Goal: Transaction & Acquisition: Purchase product/service

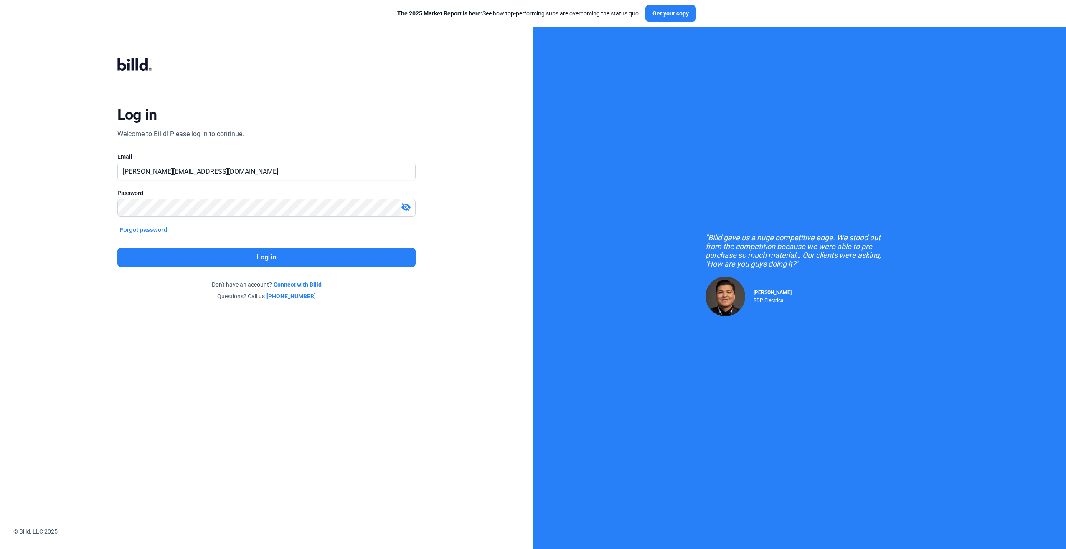
click at [236, 262] on button "Log in" at bounding box center [266, 257] width 299 height 19
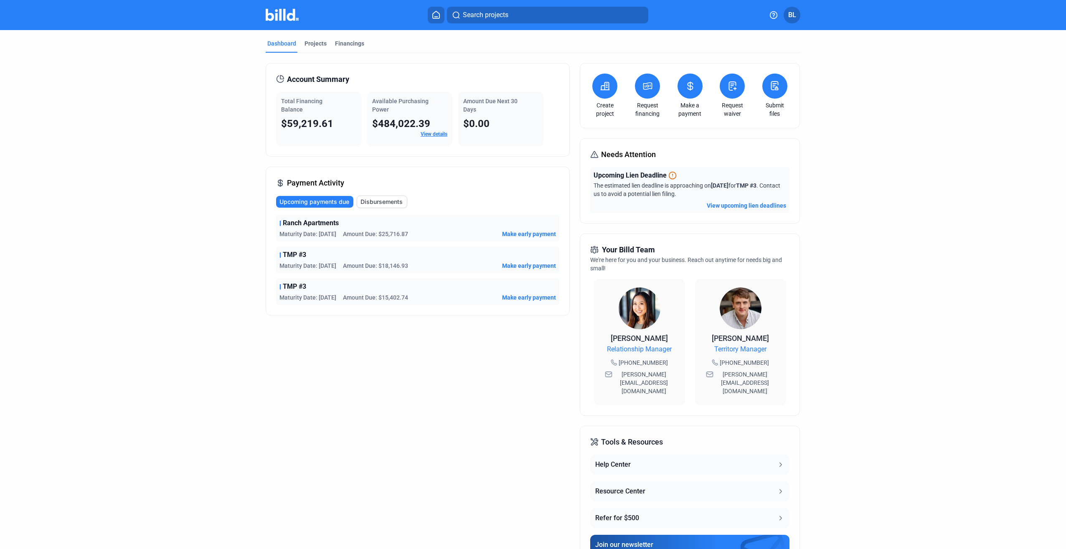
click at [295, 123] on span "$59,219.61" at bounding box center [307, 124] width 52 height 12
click at [317, 206] on span "Upcoming payments due" at bounding box center [314, 202] width 70 height 8
click at [345, 46] on div "Financings" at bounding box center [349, 43] width 29 height 8
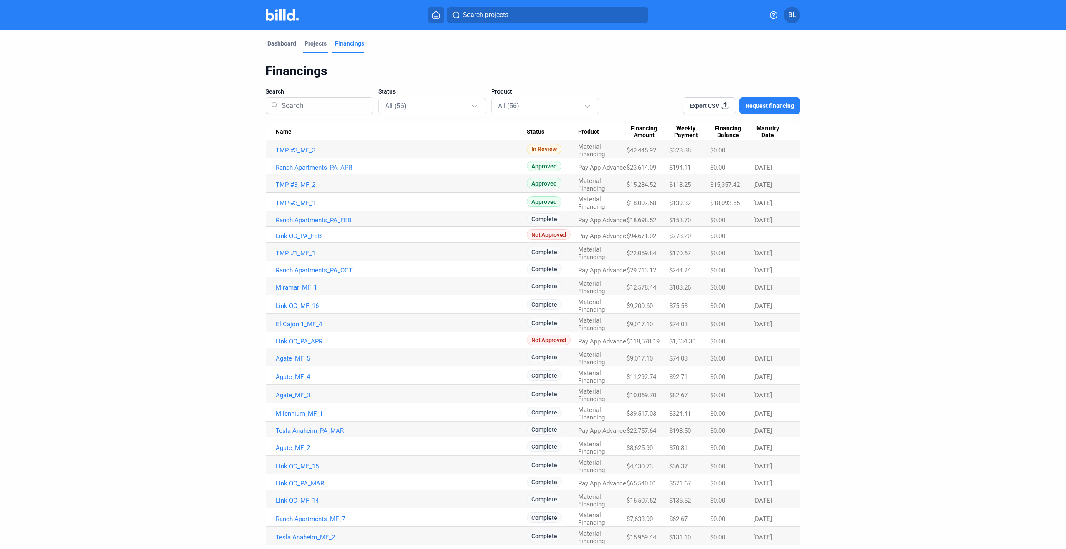
click at [315, 43] on div "Projects" at bounding box center [316, 43] width 22 height 8
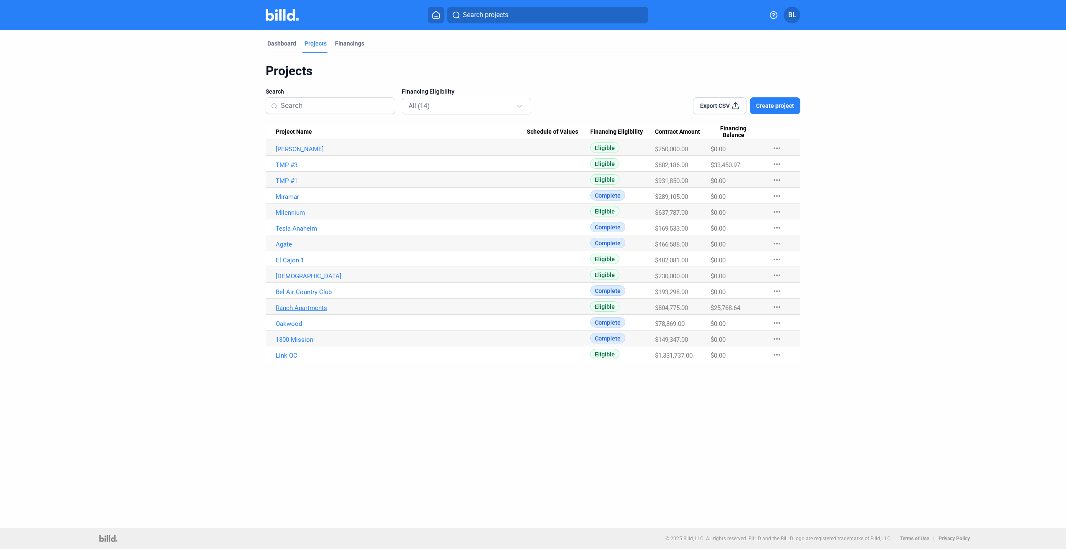
click at [288, 153] on link "Ranch Apartments" at bounding box center [401, 149] width 251 height 8
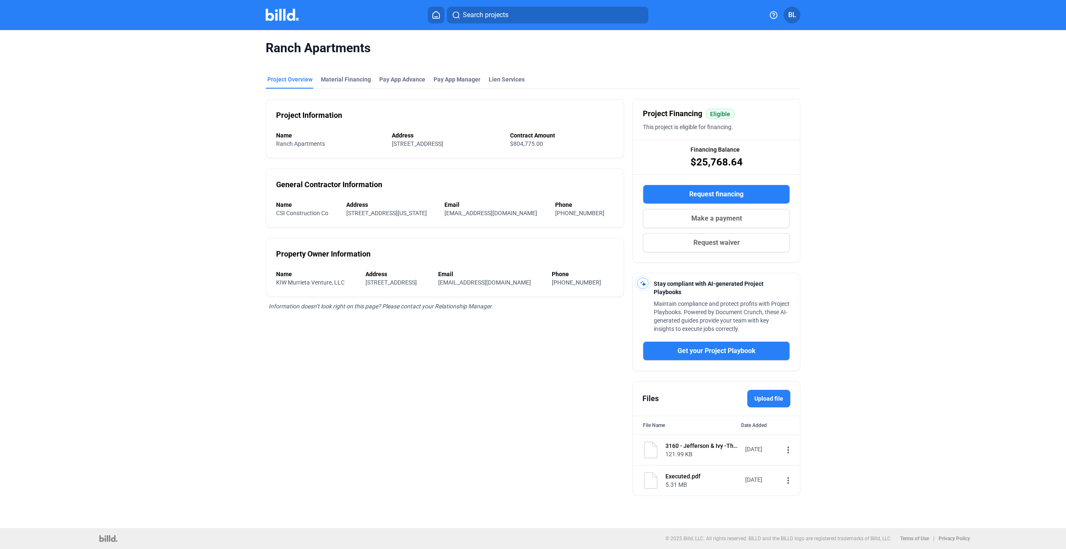
click at [700, 220] on span "Make a payment" at bounding box center [716, 218] width 51 height 10
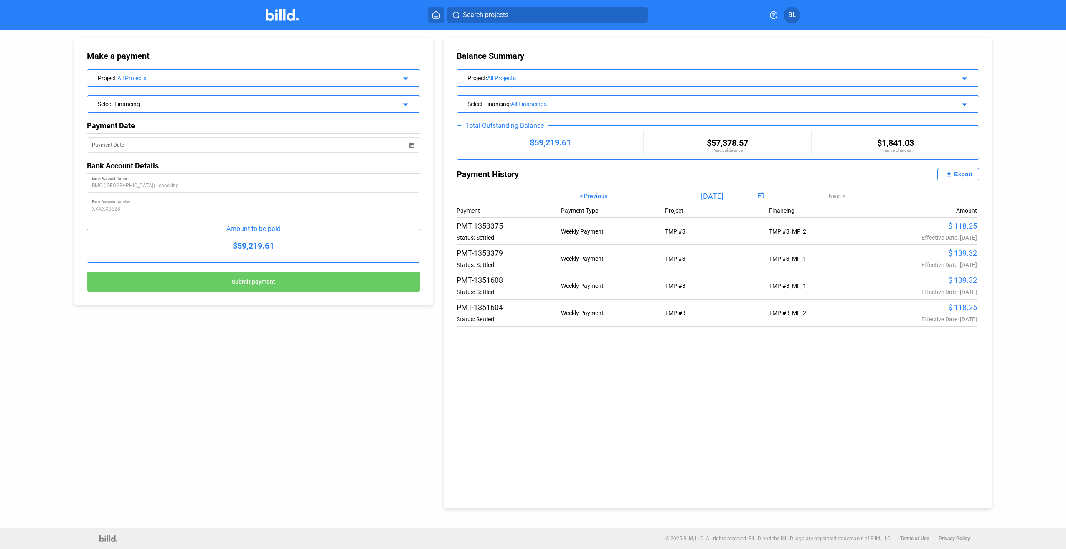
click at [409, 79] on mat-icon "arrow_drop_down" at bounding box center [404, 77] width 10 height 10
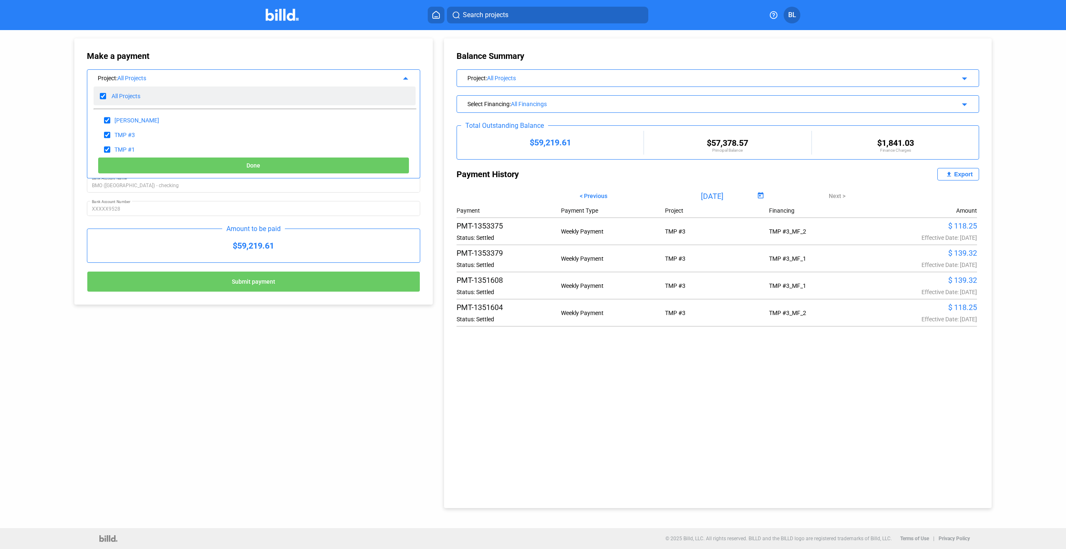
click at [104, 97] on input "checkbox" at bounding box center [103, 96] width 6 height 13
checkbox input "false"
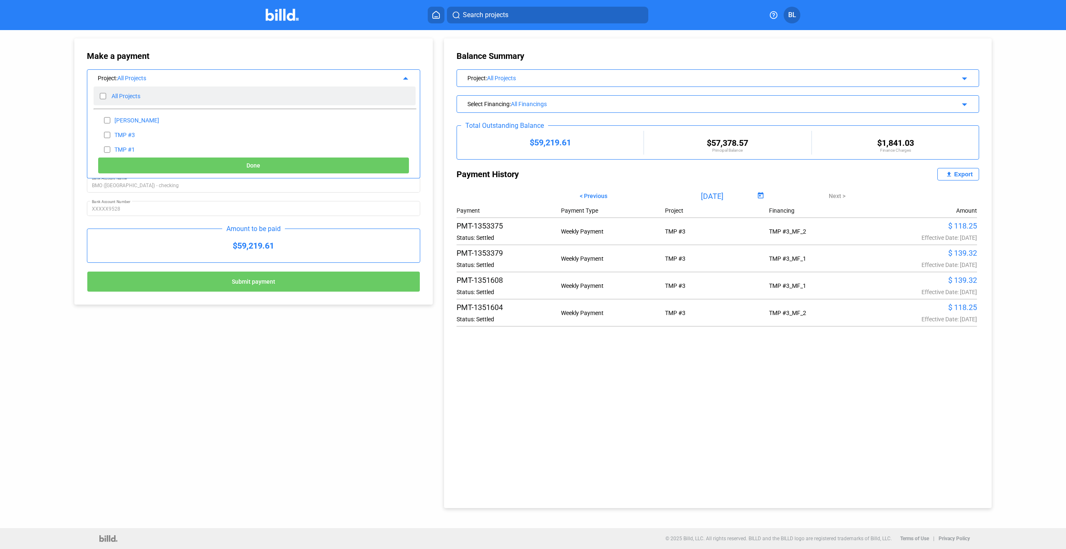
checkbox input "false"
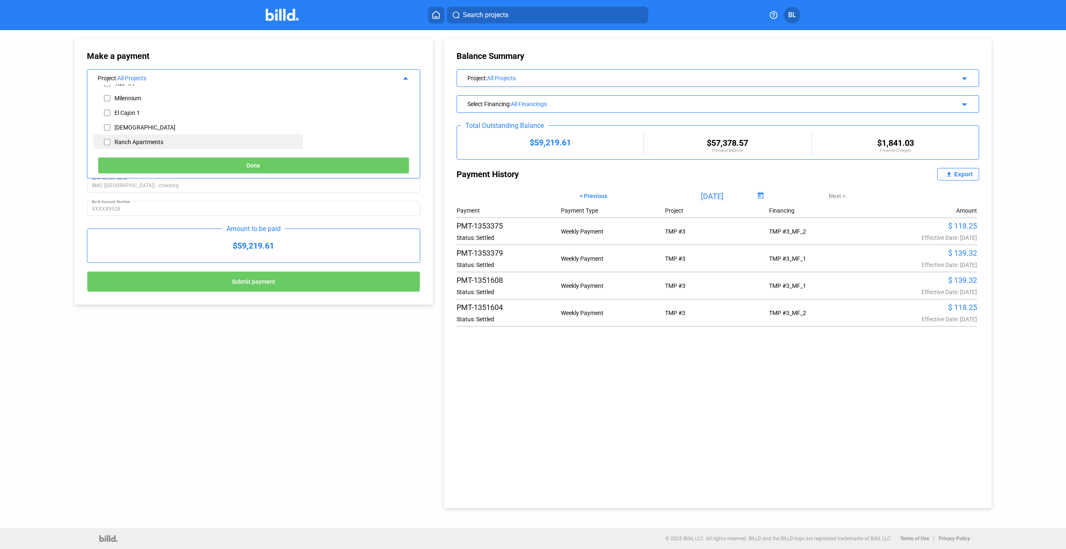
scroll to position [79, 0]
click at [106, 130] on input "checkbox" at bounding box center [107, 129] width 6 height 13
checkbox input "true"
click at [173, 164] on button "Done" at bounding box center [254, 165] width 312 height 17
